Goal: Task Accomplishment & Management: Manage account settings

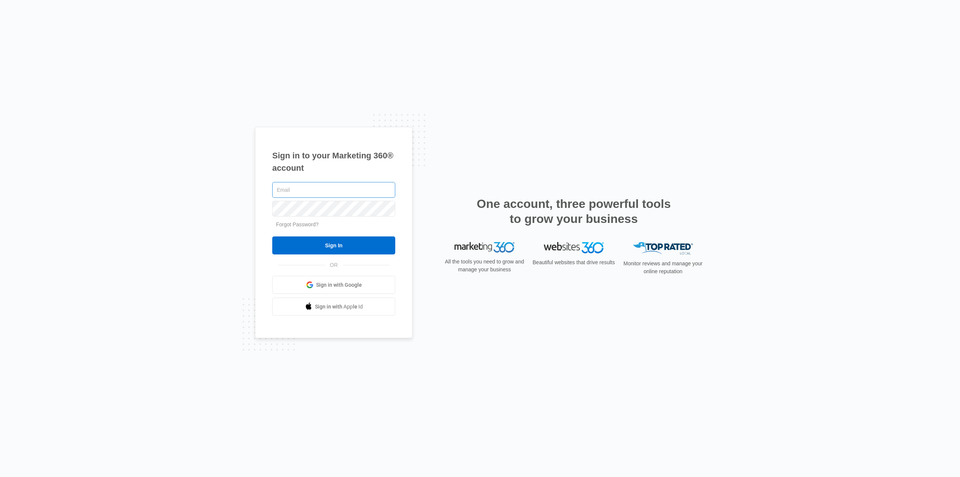
click at [327, 186] on input "text" at bounding box center [333, 190] width 123 height 16
type input "[PERSON_NAME][EMAIL_ADDRESS][DOMAIN_NAME]"
click at [272, 218] on div at bounding box center [272, 218] width 0 height 0
click at [380, 246] on input "Sign In" at bounding box center [333, 245] width 123 height 18
